Goal: Transaction & Acquisition: Purchase product/service

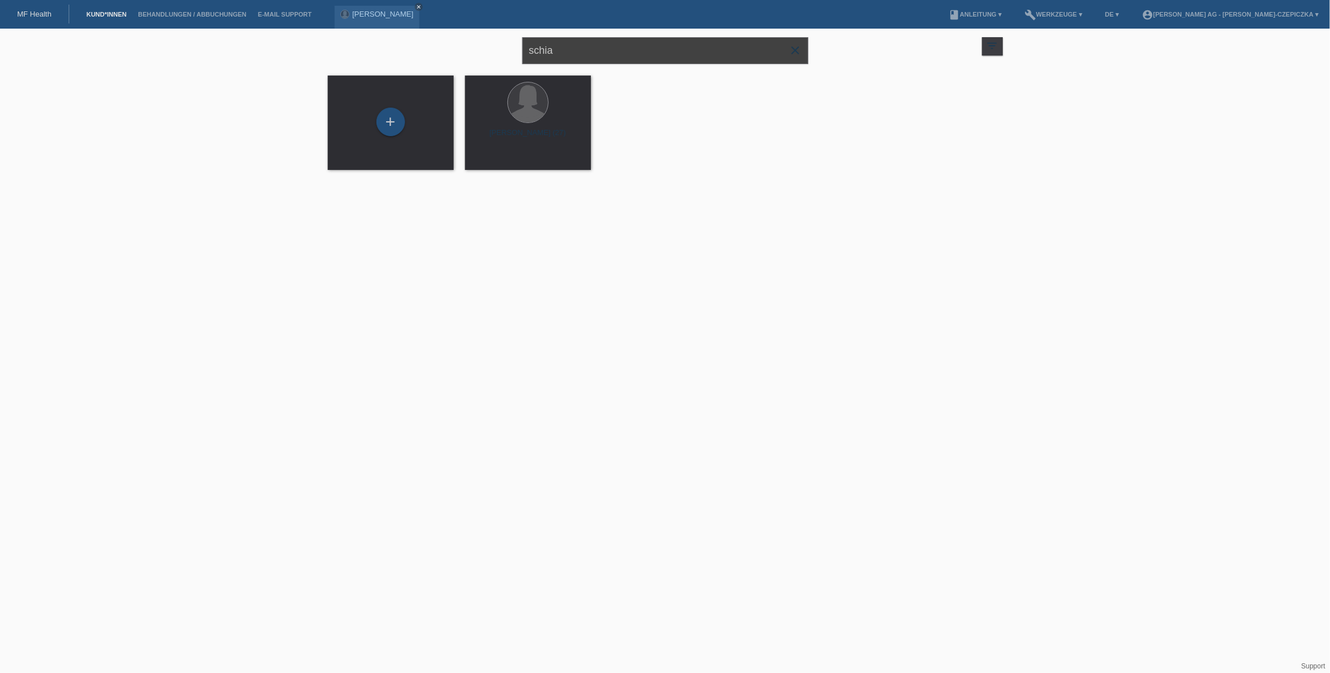
click at [565, 47] on input "schia" at bounding box center [665, 50] width 286 height 27
click at [570, 57] on input "hatmone" at bounding box center [665, 50] width 286 height 27
type input "hatmone"
click at [496, 159] on span "Anzeigen" at bounding box center [497, 160] width 31 height 9
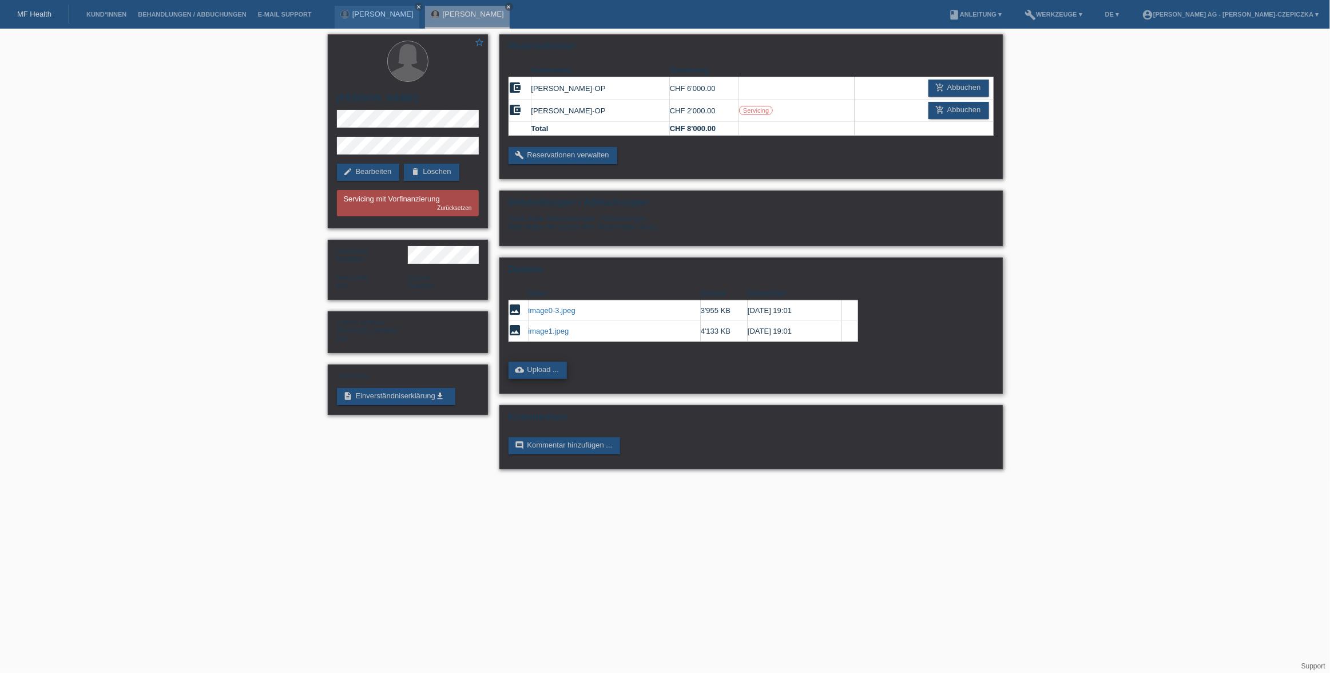
click at [530, 368] on link "cloud_upload Upload ..." at bounding box center [538, 370] width 59 height 17
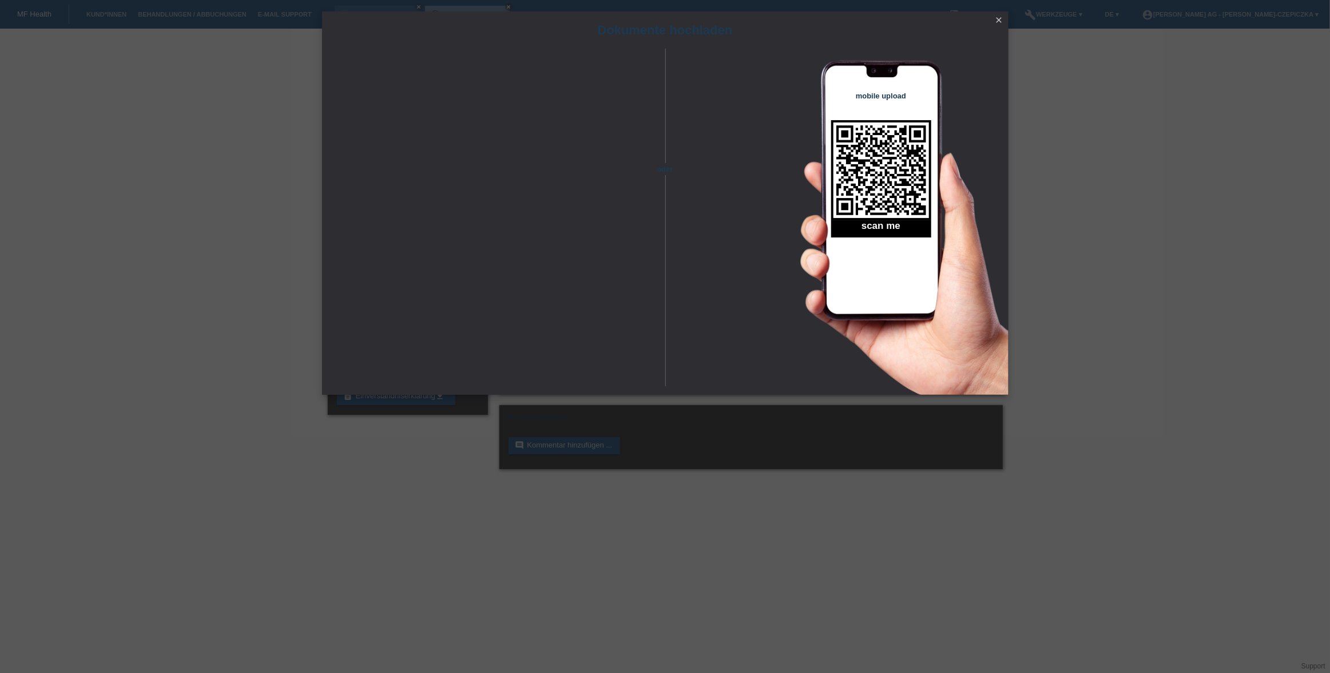
click at [999, 21] on icon "close" at bounding box center [999, 19] width 9 height 9
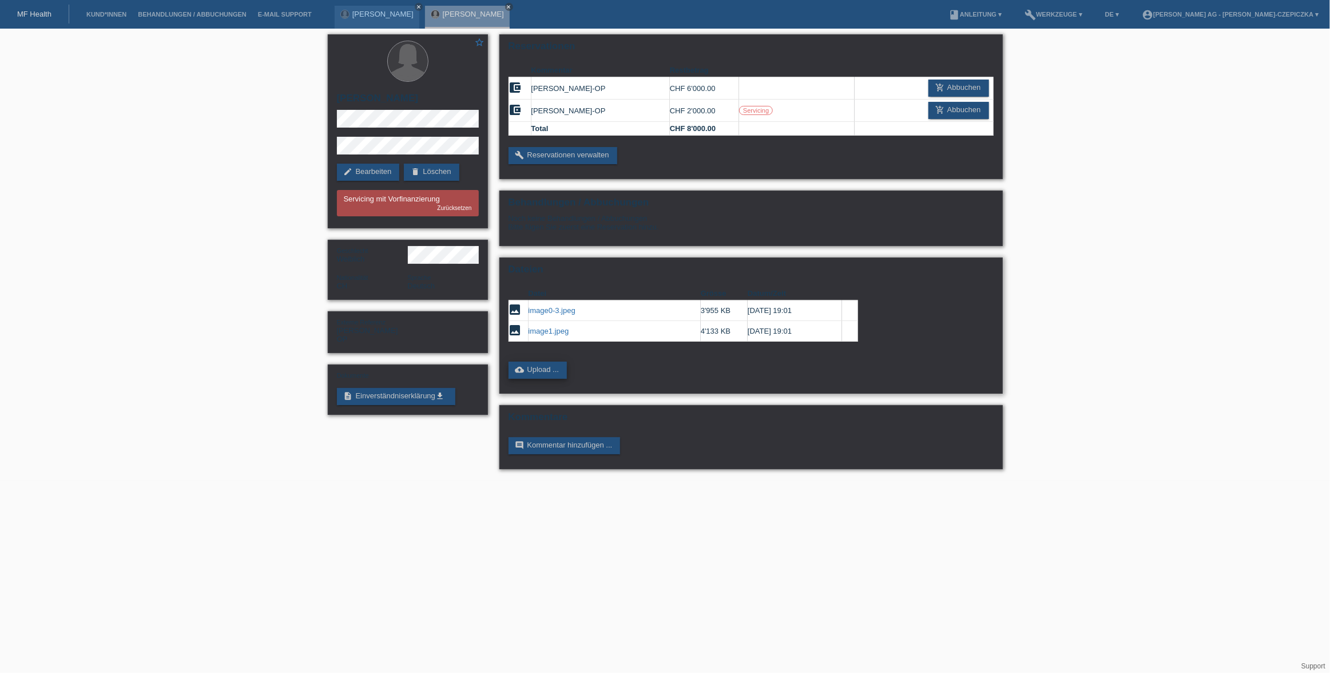
click at [535, 371] on link "cloud_upload Upload ..." at bounding box center [538, 370] width 59 height 17
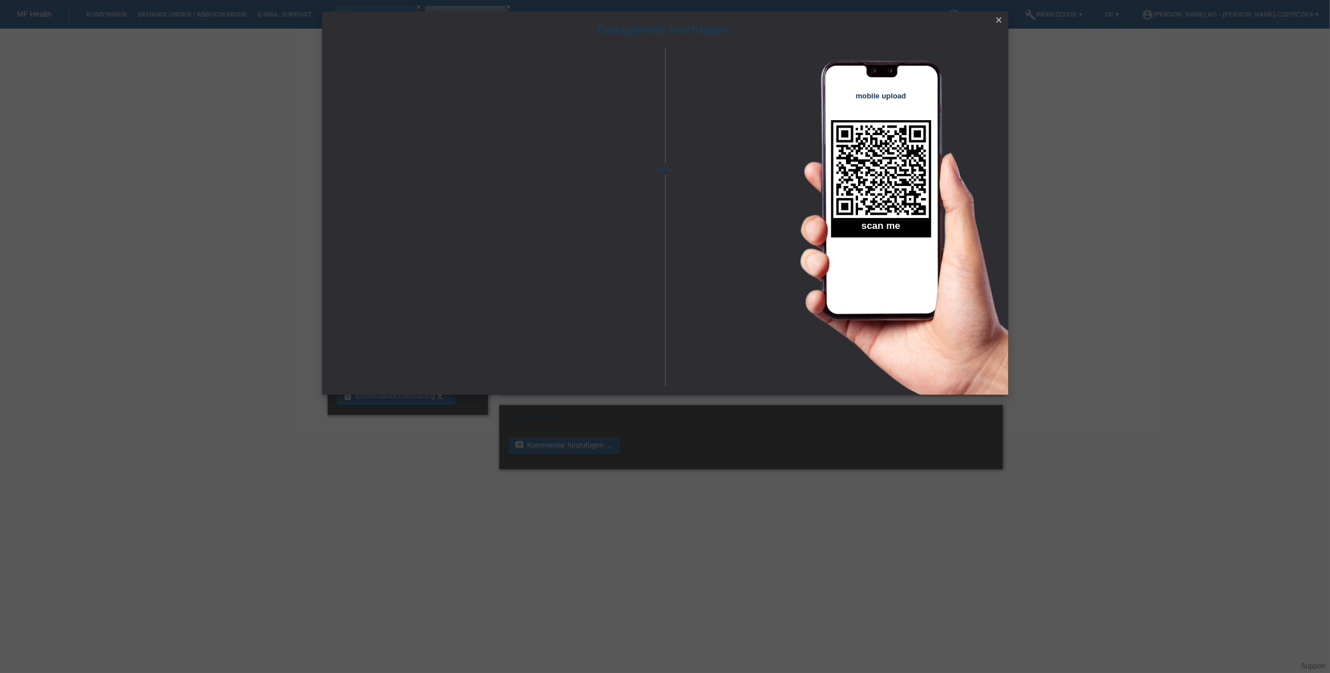
click at [998, 23] on icon "close" at bounding box center [999, 19] width 9 height 9
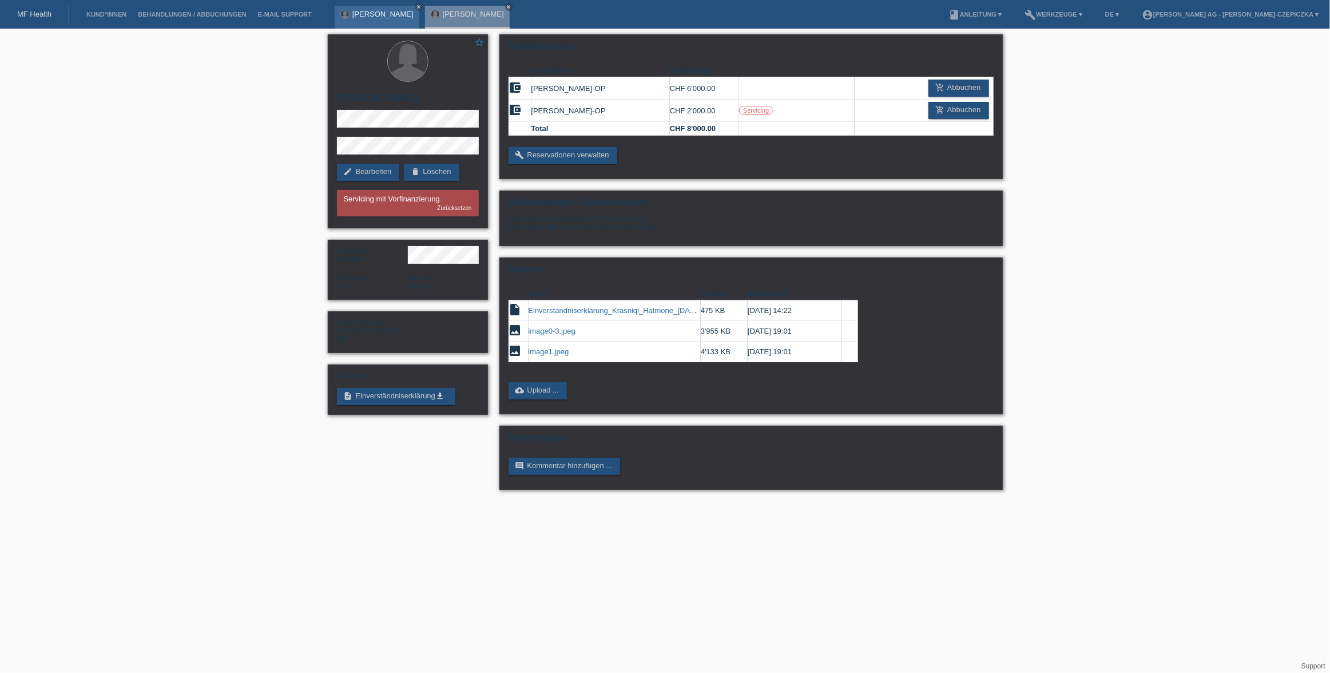
click at [381, 15] on link "[PERSON_NAME]" at bounding box center [382, 14] width 61 height 9
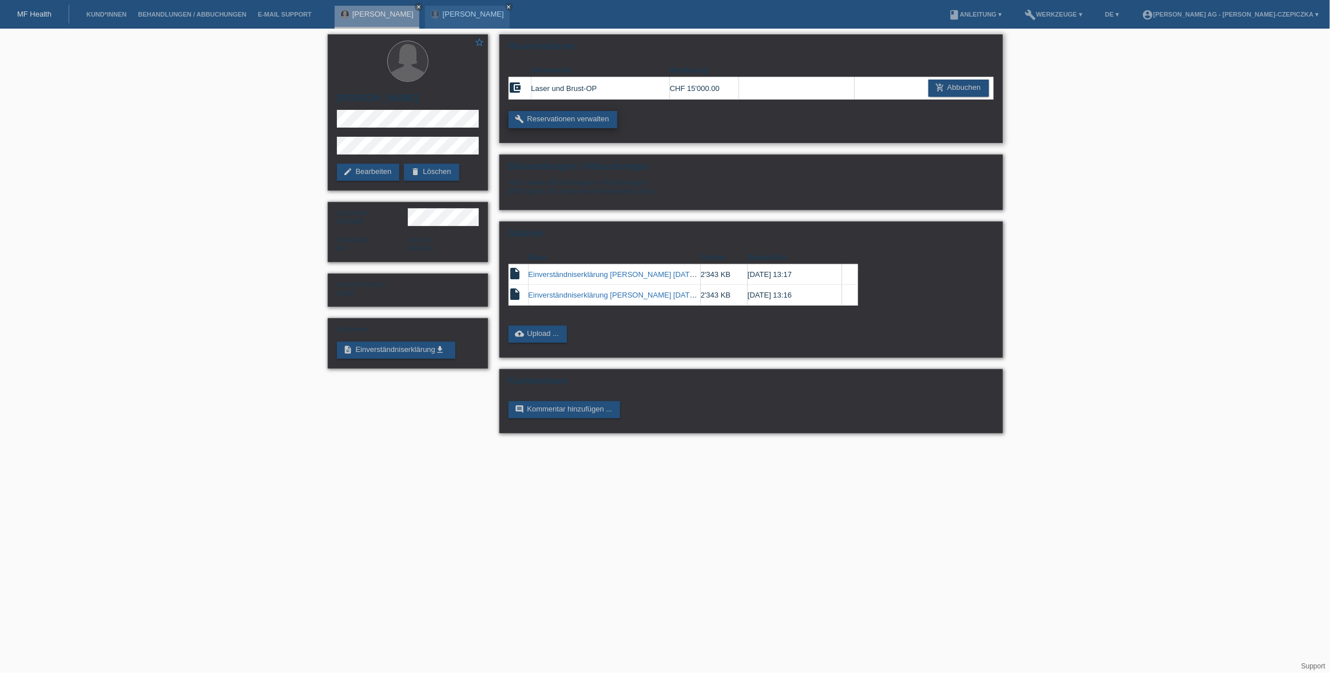
click at [584, 120] on link "build Reservationen verwalten" at bounding box center [563, 119] width 109 height 17
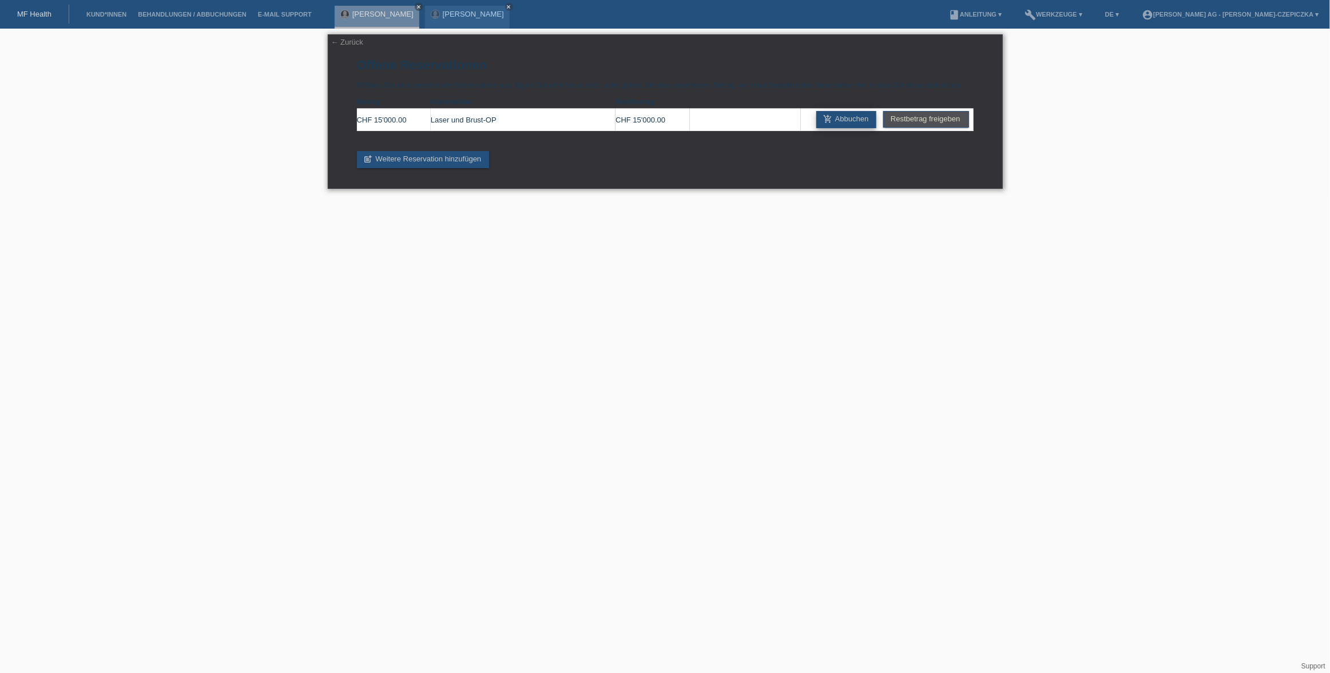
click at [854, 120] on link "add_shopping_cart Abbuchen" at bounding box center [847, 119] width 61 height 17
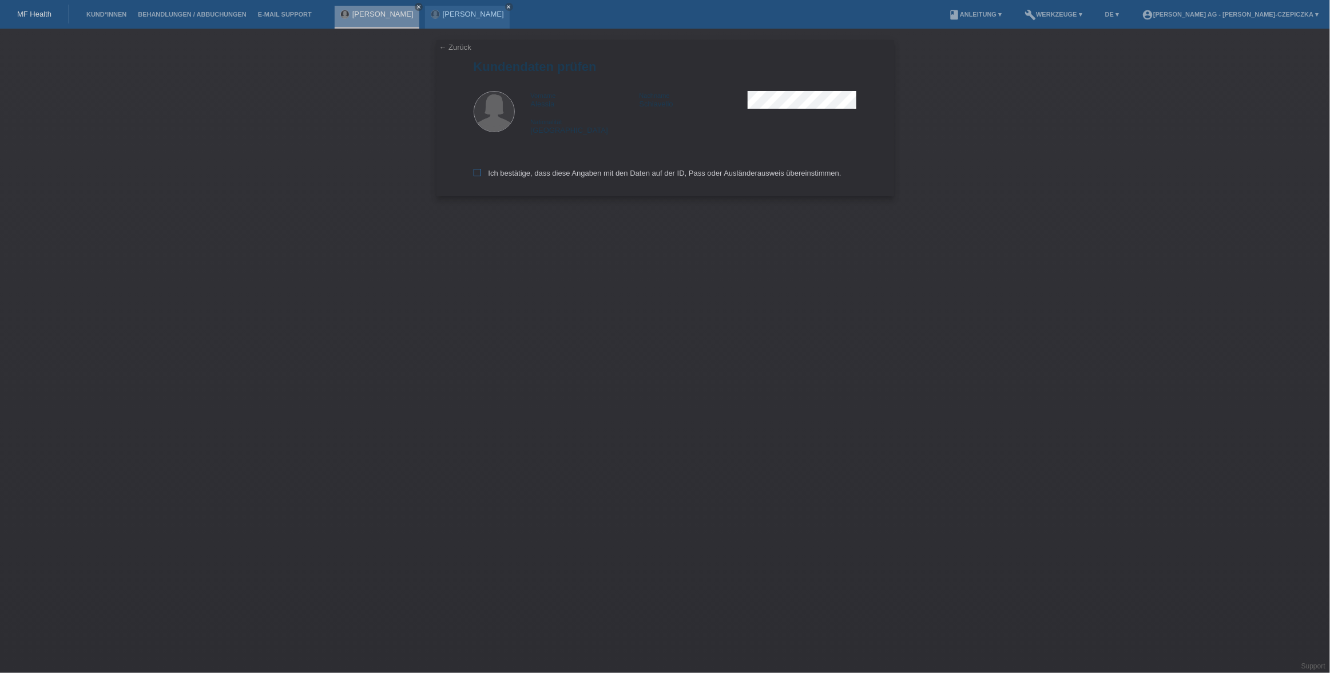
click at [476, 173] on icon at bounding box center [477, 172] width 7 height 7
click at [476, 173] on input "Ich bestätige, dass diese Angaben mit den Daten auf der ID, Pass oder Ausländer…" at bounding box center [477, 172] width 7 height 7
checkbox input "true"
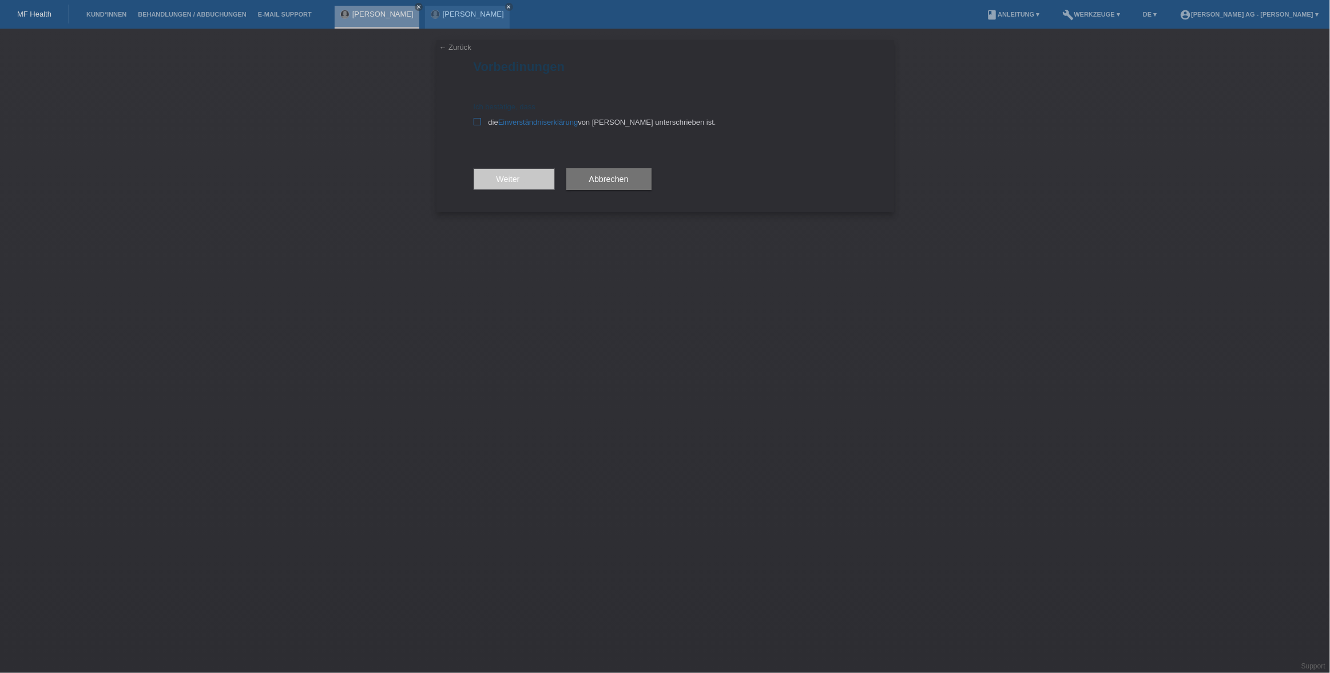
click at [477, 121] on icon at bounding box center [477, 121] width 7 height 7
click at [477, 121] on input "die Einverständniserklärung von der Kundin unterschrieben ist." at bounding box center [477, 121] width 7 height 7
checkbox input "true"
click at [524, 180] on icon "arrow_forward" at bounding box center [524, 179] width 9 height 9
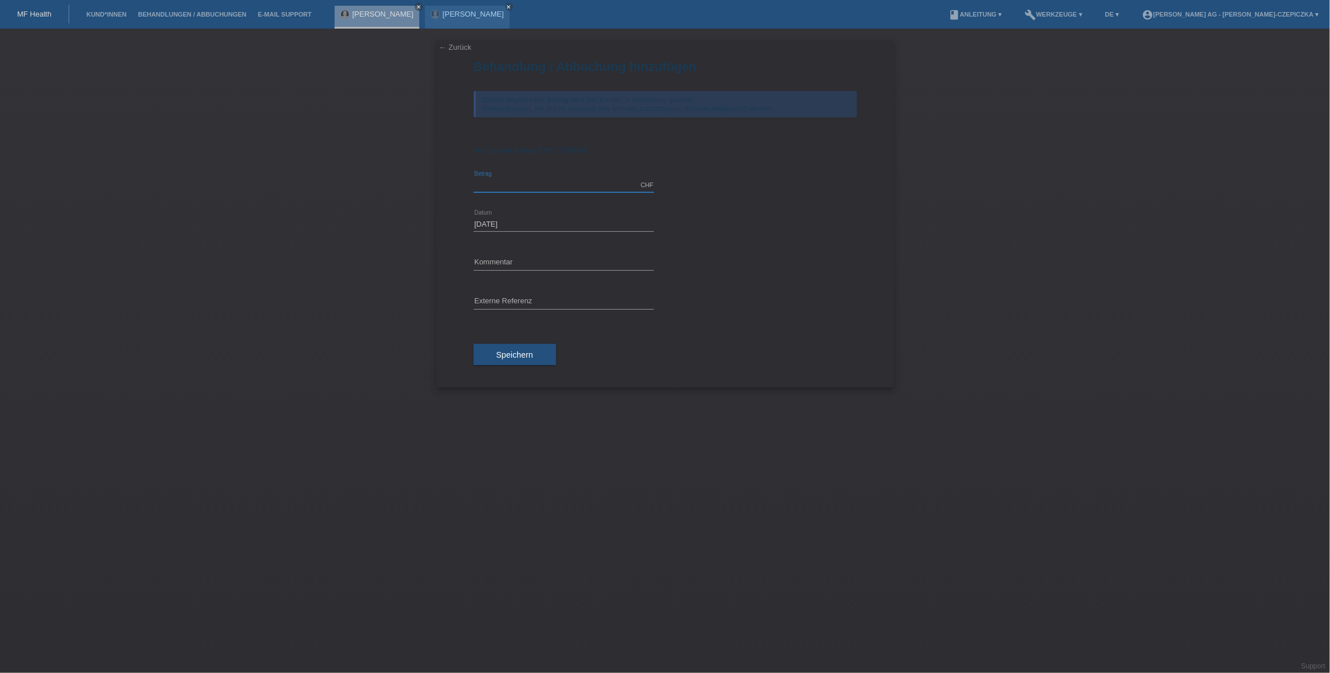
click at [525, 184] on input "text" at bounding box center [564, 185] width 180 height 14
type input "3492.00"
click at [524, 266] on input "text" at bounding box center [564, 263] width 180 height 14
type input "Laser"
click at [645, 300] on input "text" at bounding box center [564, 302] width 180 height 14
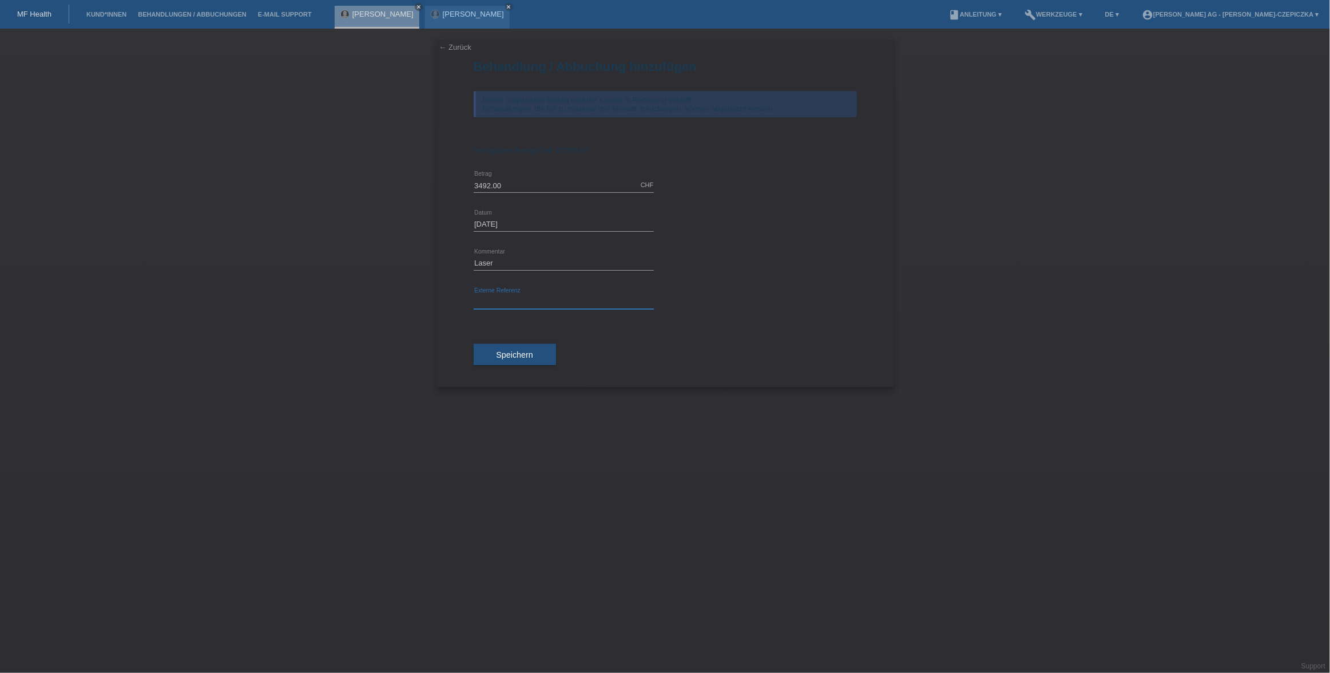
paste input "kv-11240-83440765107562"
type input "kv-11240-83440765107562"
click at [530, 350] on button "Speichern" at bounding box center [515, 355] width 82 height 22
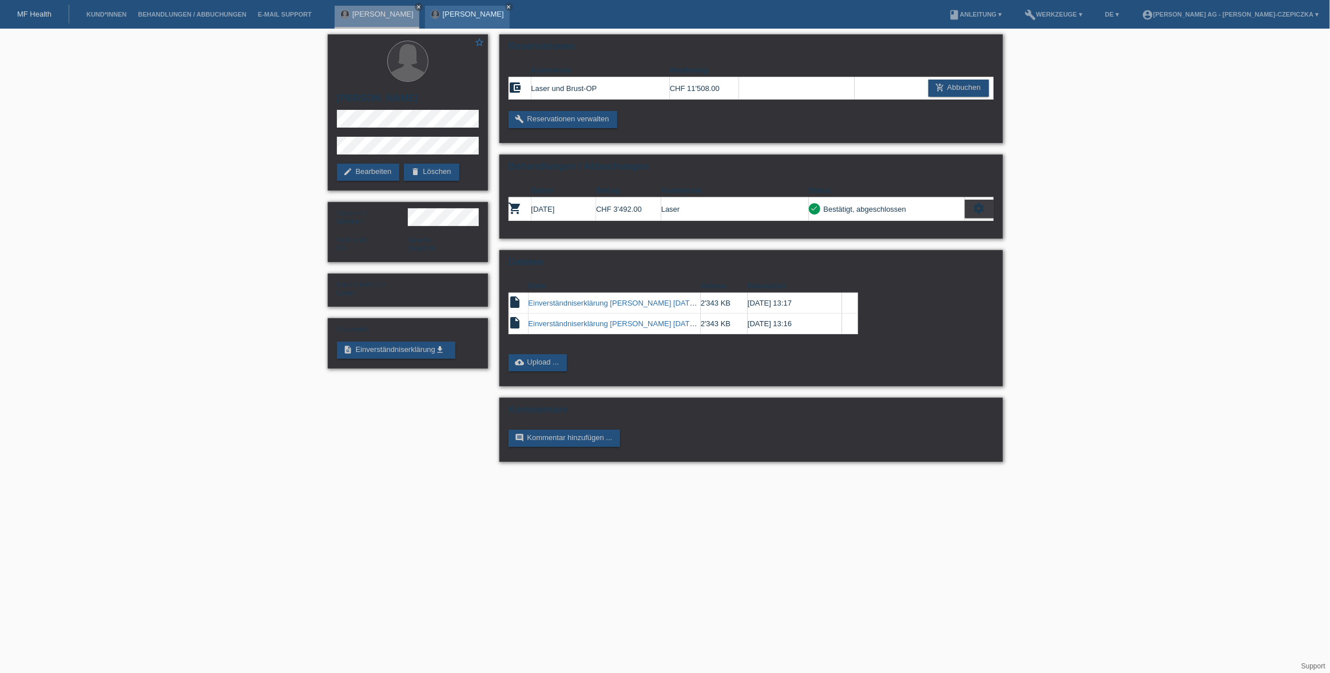
click at [474, 18] on link "[PERSON_NAME]" at bounding box center [473, 14] width 61 height 9
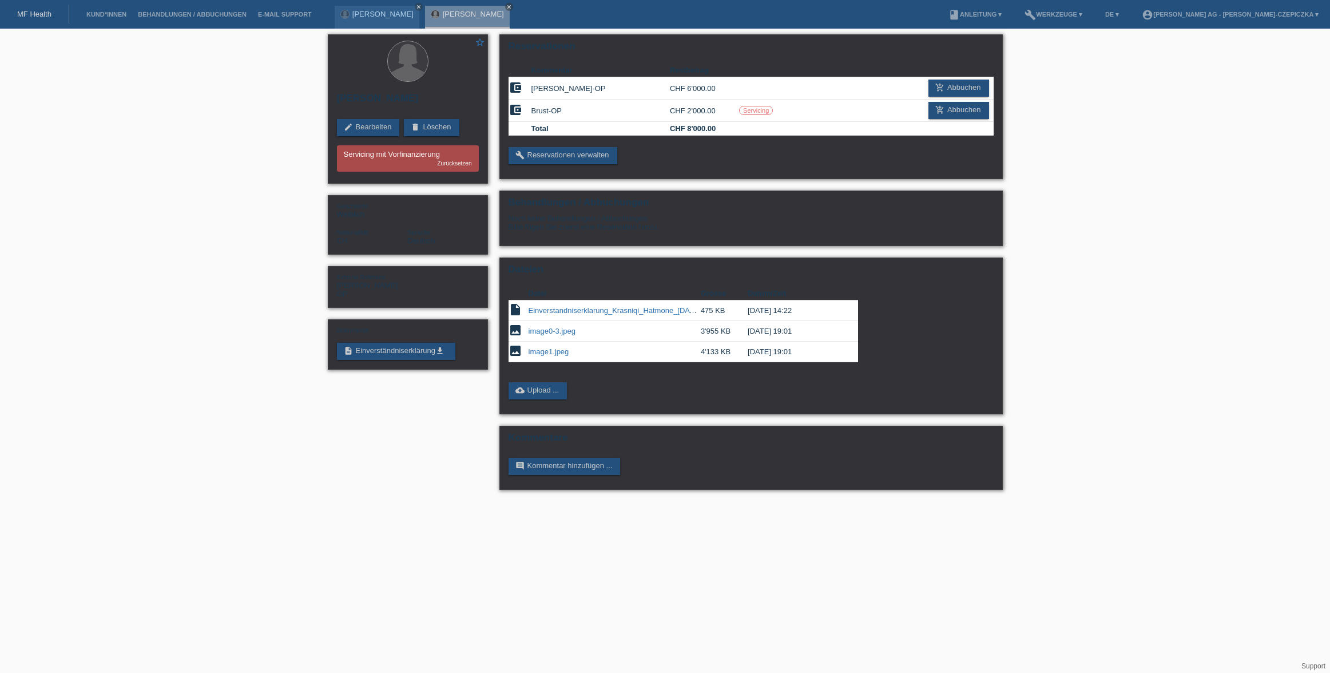
click at [508, 6] on icon "close" at bounding box center [509, 7] width 6 height 6
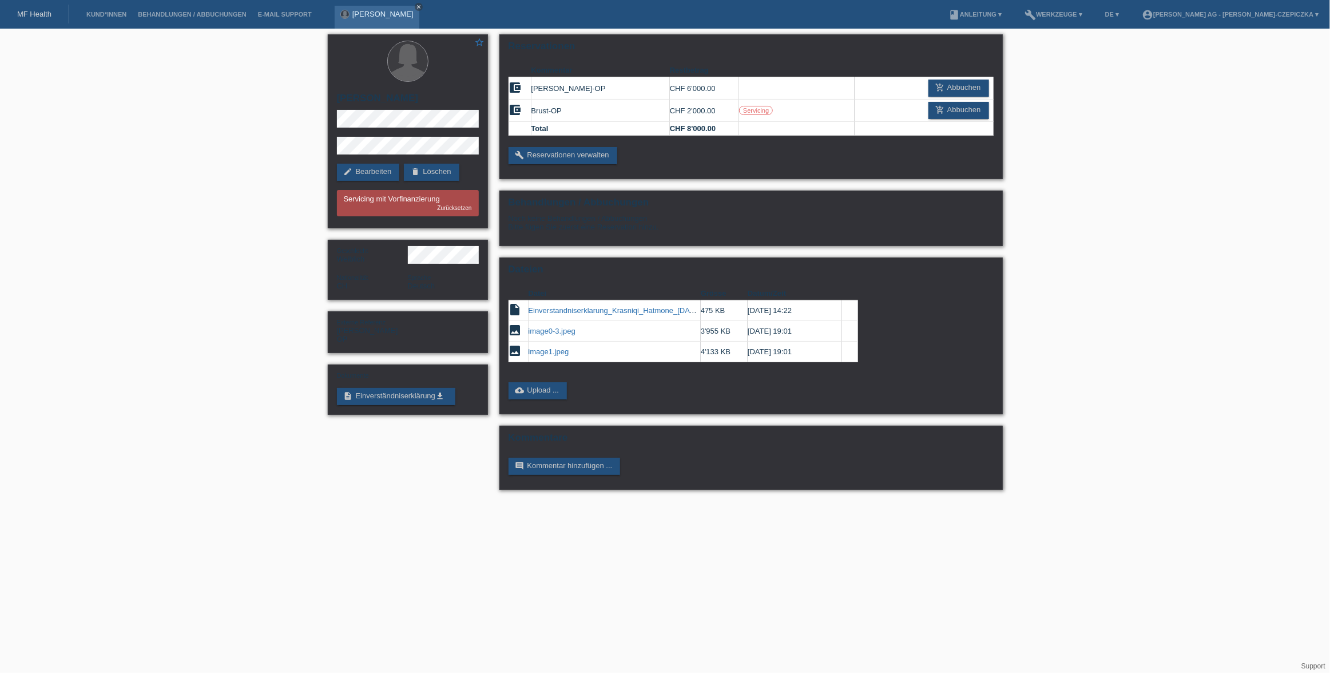
click at [421, 7] on icon "close" at bounding box center [419, 7] width 6 height 6
